Goal: Information Seeking & Learning: Learn about a topic

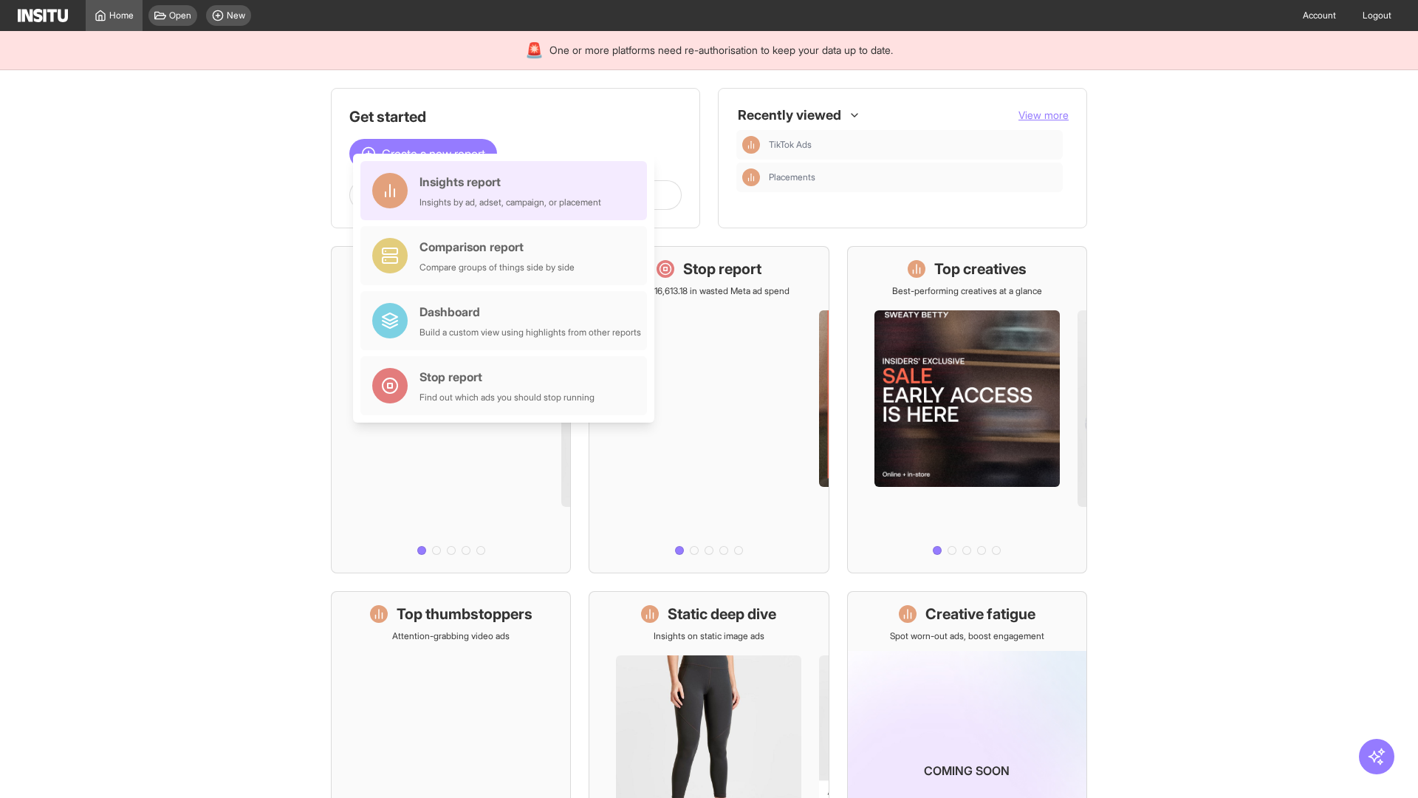
click at [507, 191] on div "Insights report Insights by ad, adset, campaign, or placement" at bounding box center [511, 190] width 182 height 35
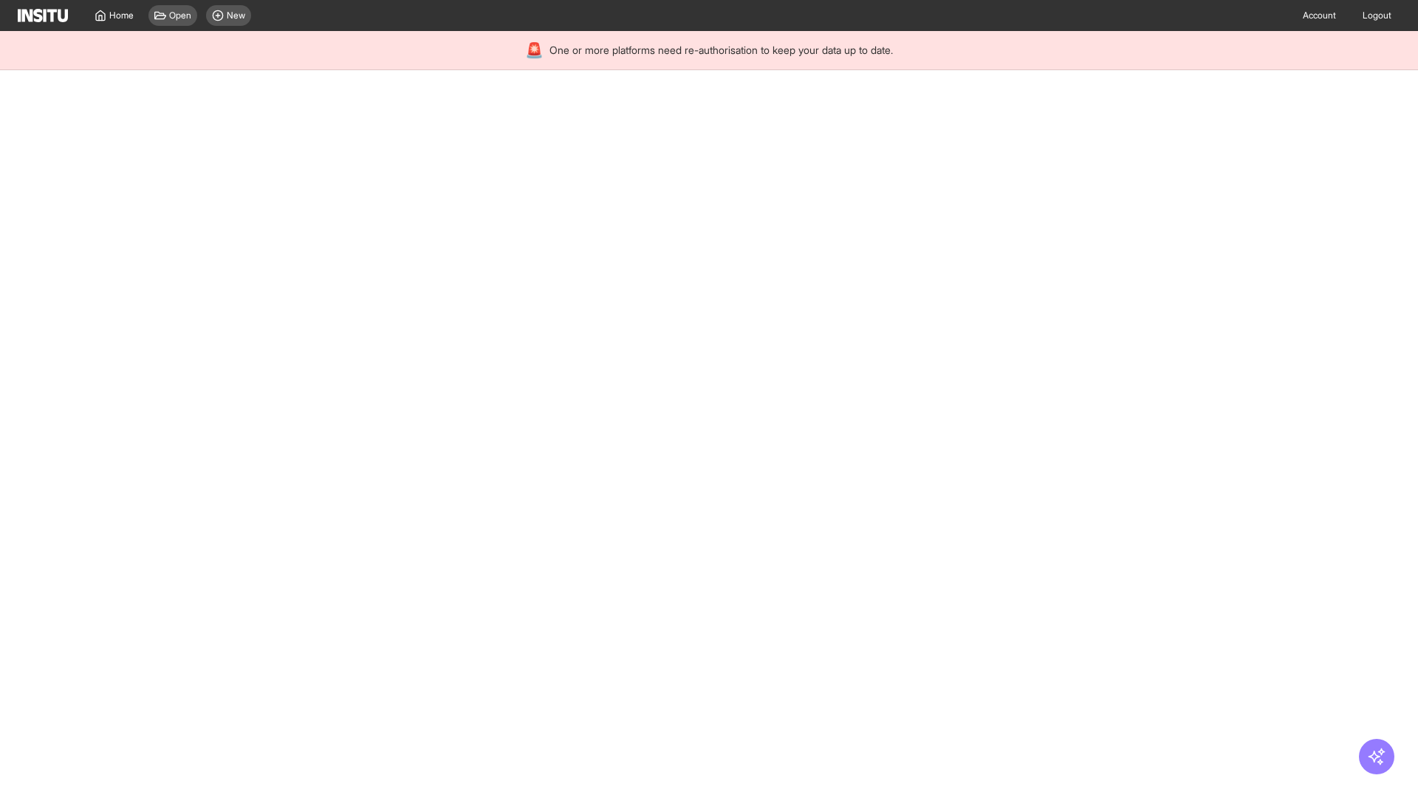
select select "**"
